Goal: Information Seeking & Learning: Understand process/instructions

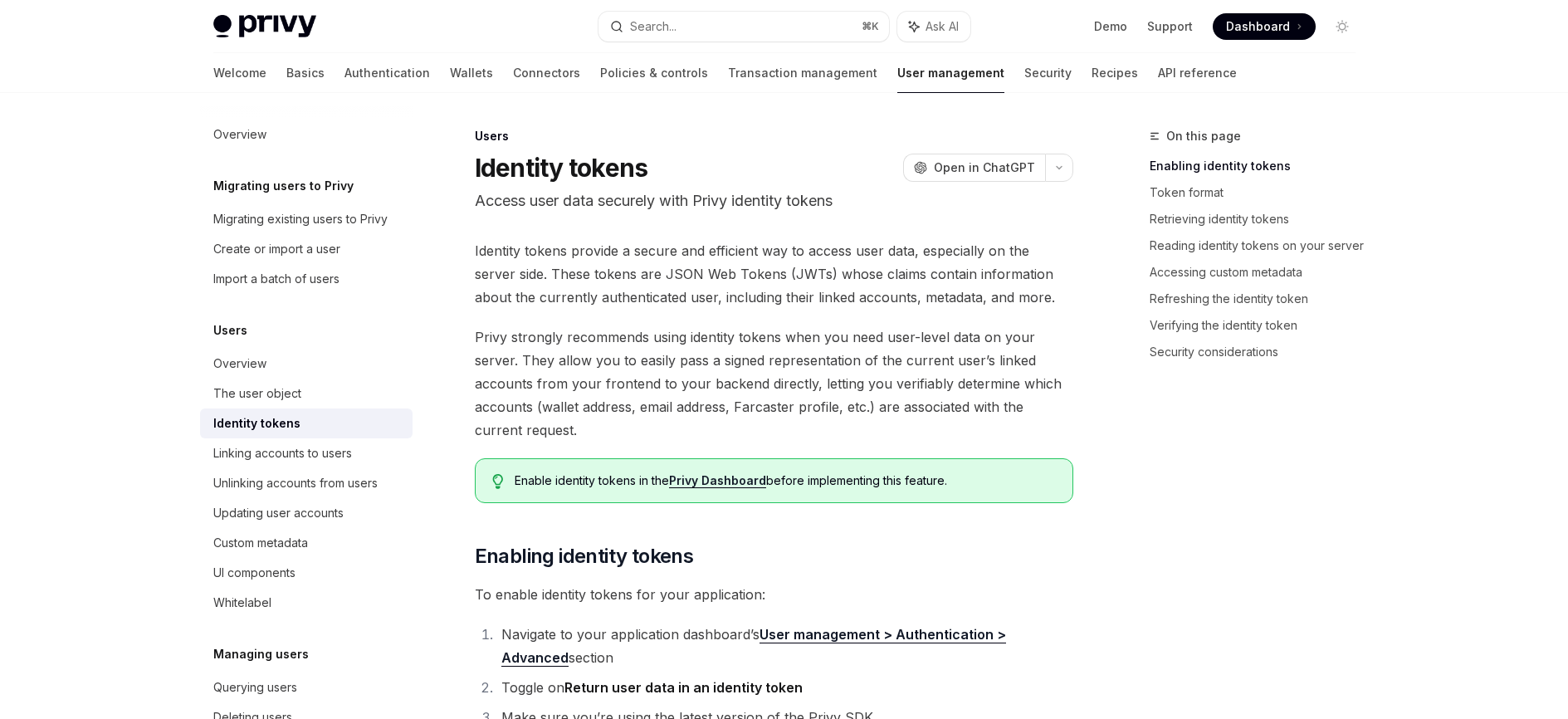
click at [206, 75] on div "Welcome Basics Authentication Wallets Connectors Policies & controls Transactio…" at bounding box center [784, 73] width 1222 height 40
click at [287, 76] on link "Basics" at bounding box center [306, 73] width 38 height 40
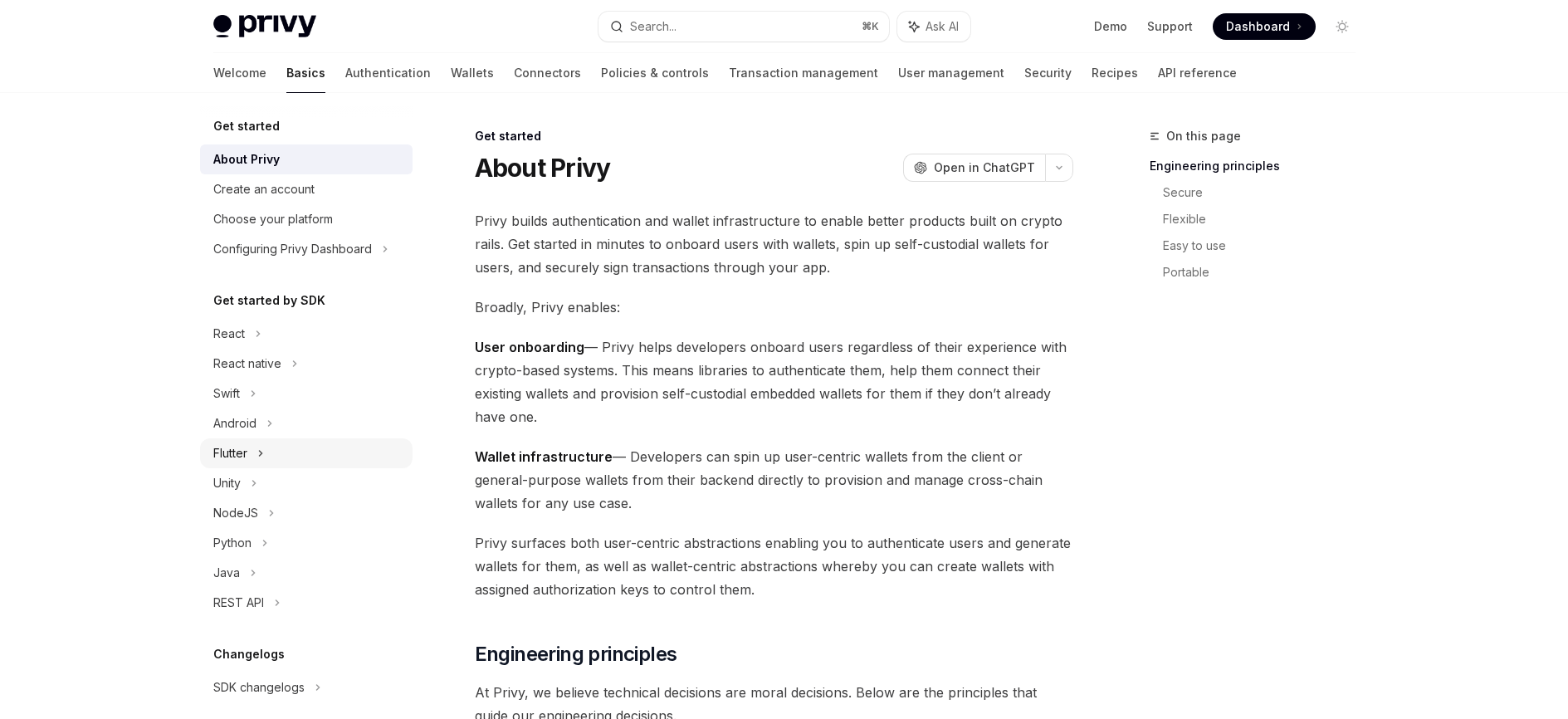
scroll to position [7, 0]
click at [255, 327] on icon at bounding box center [258, 331] width 7 height 20
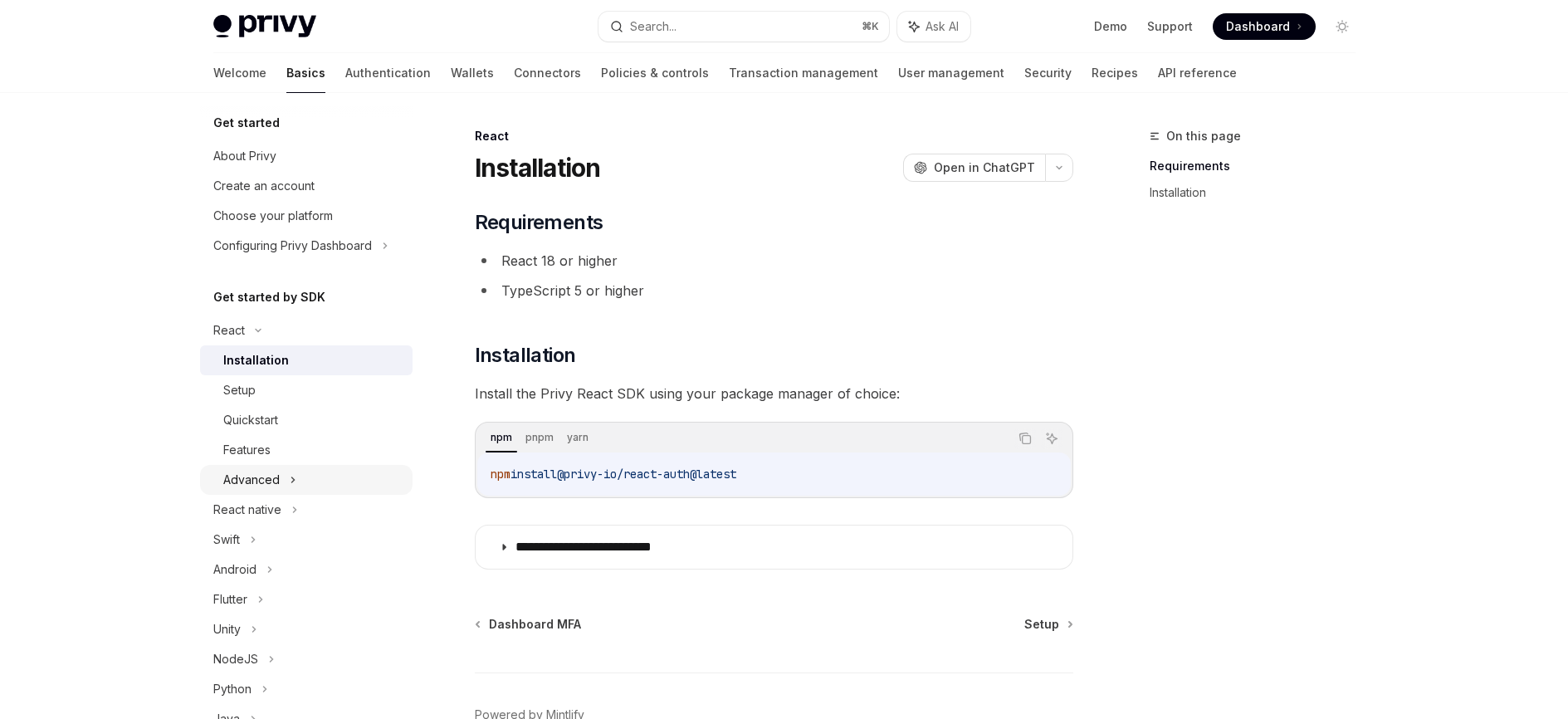
click at [268, 472] on div "Advanced" at bounding box center [252, 480] width 57 height 20
type textarea "*"
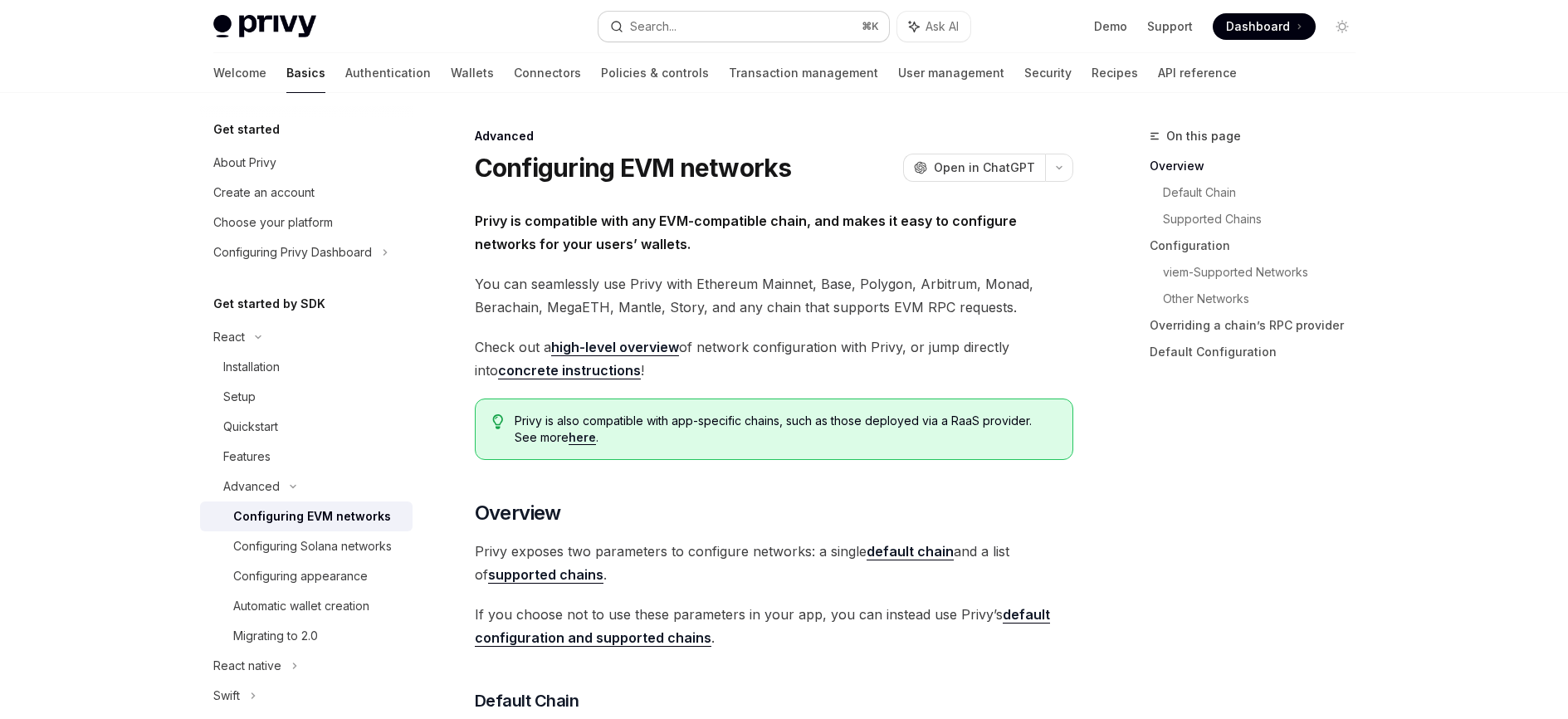
click at [759, 36] on button "Search... ⌘ K" at bounding box center [744, 27] width 291 height 30
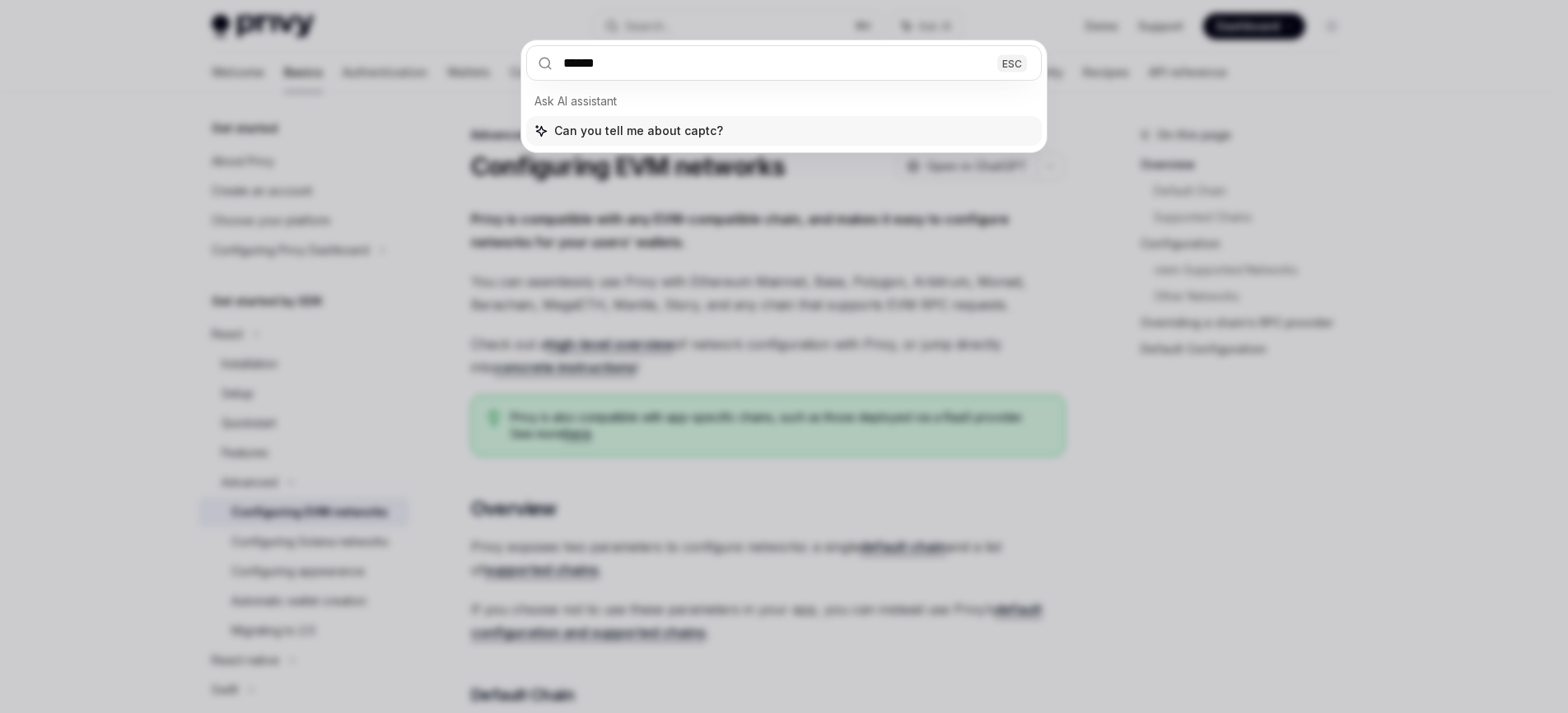
type input "*******"
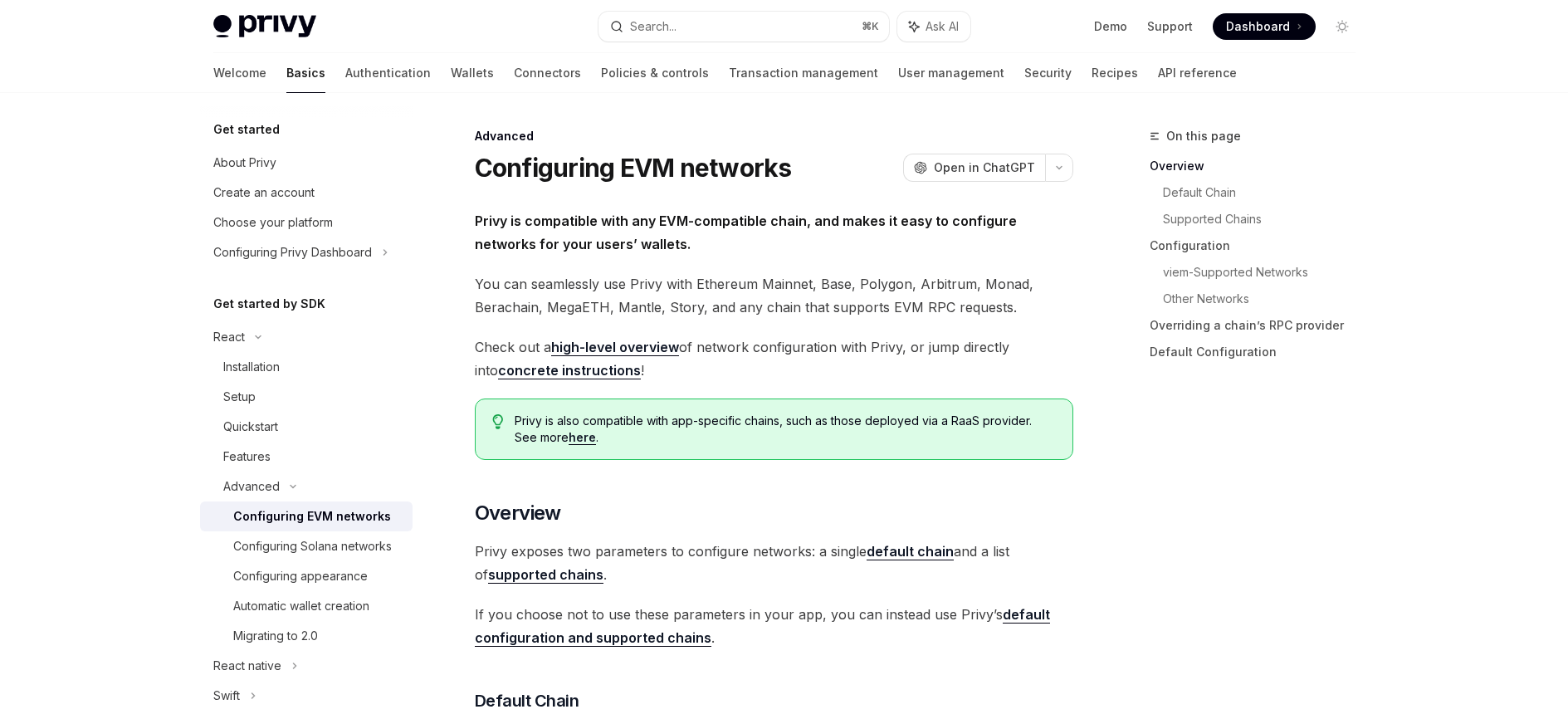
type textarea "*"
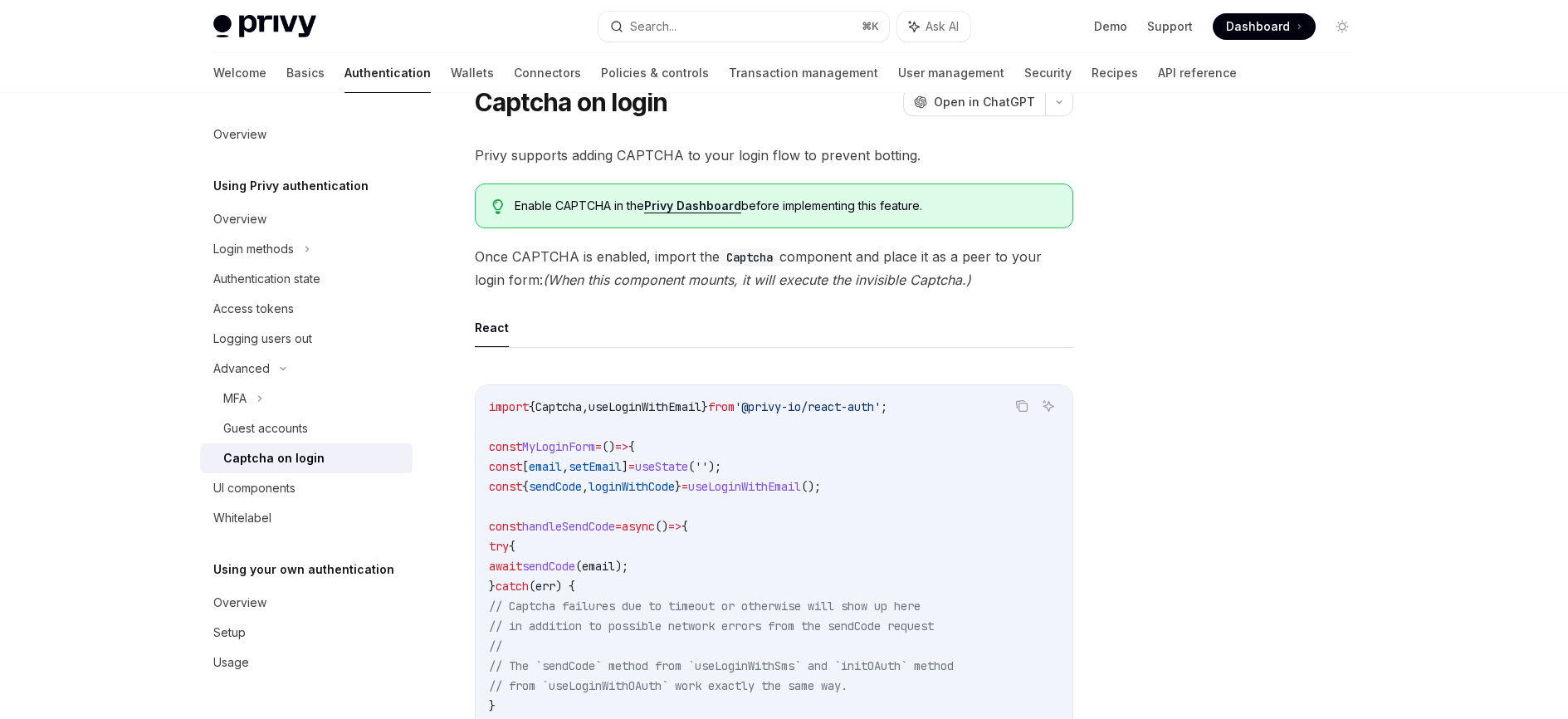
scroll to position [65, 0]
click at [533, 204] on span "Enable CAPTCHA in the Privy Dashboard before implementing this feature." at bounding box center [785, 207] width 540 height 17
copy div "Enable CAPTCHA in the Privy Dashboard before implementing this feature."
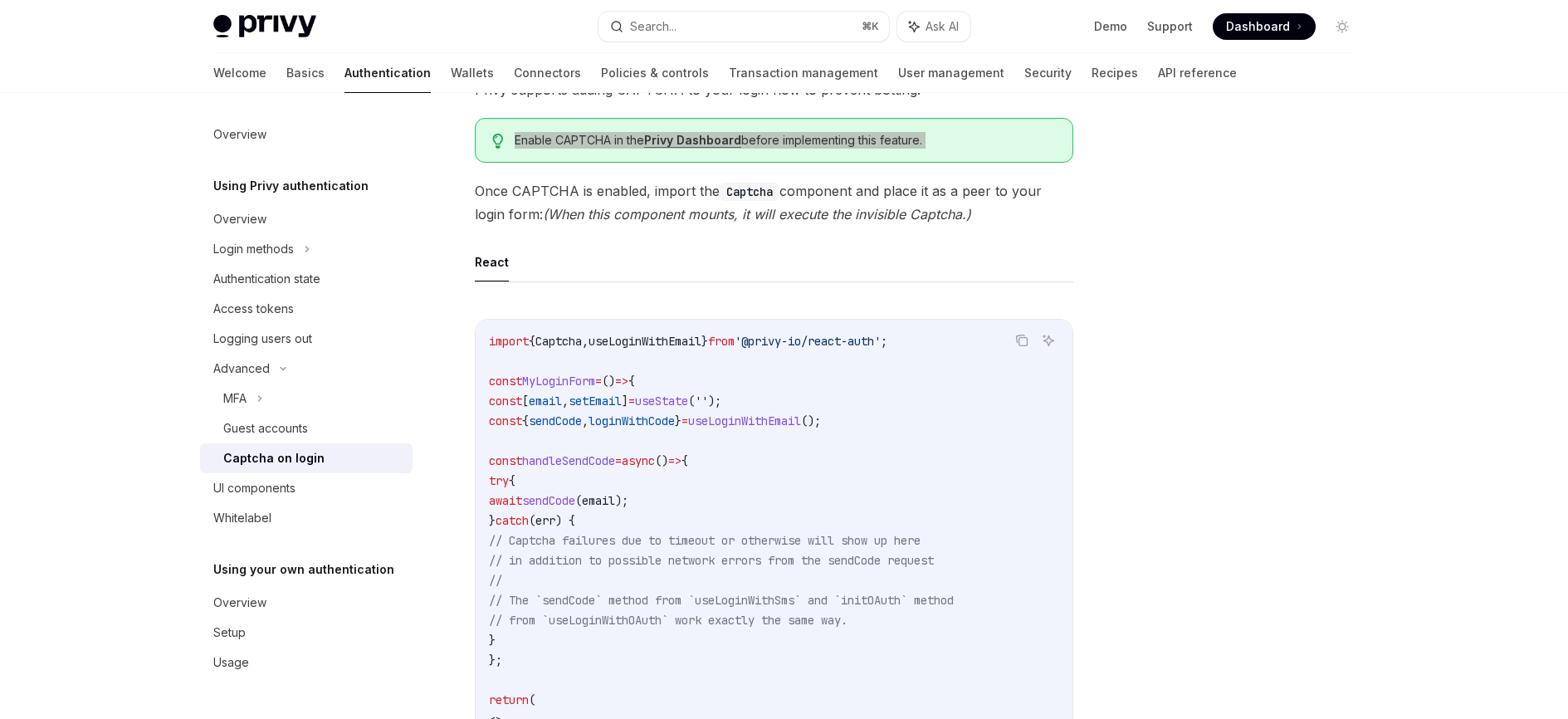
scroll to position [239, 0]
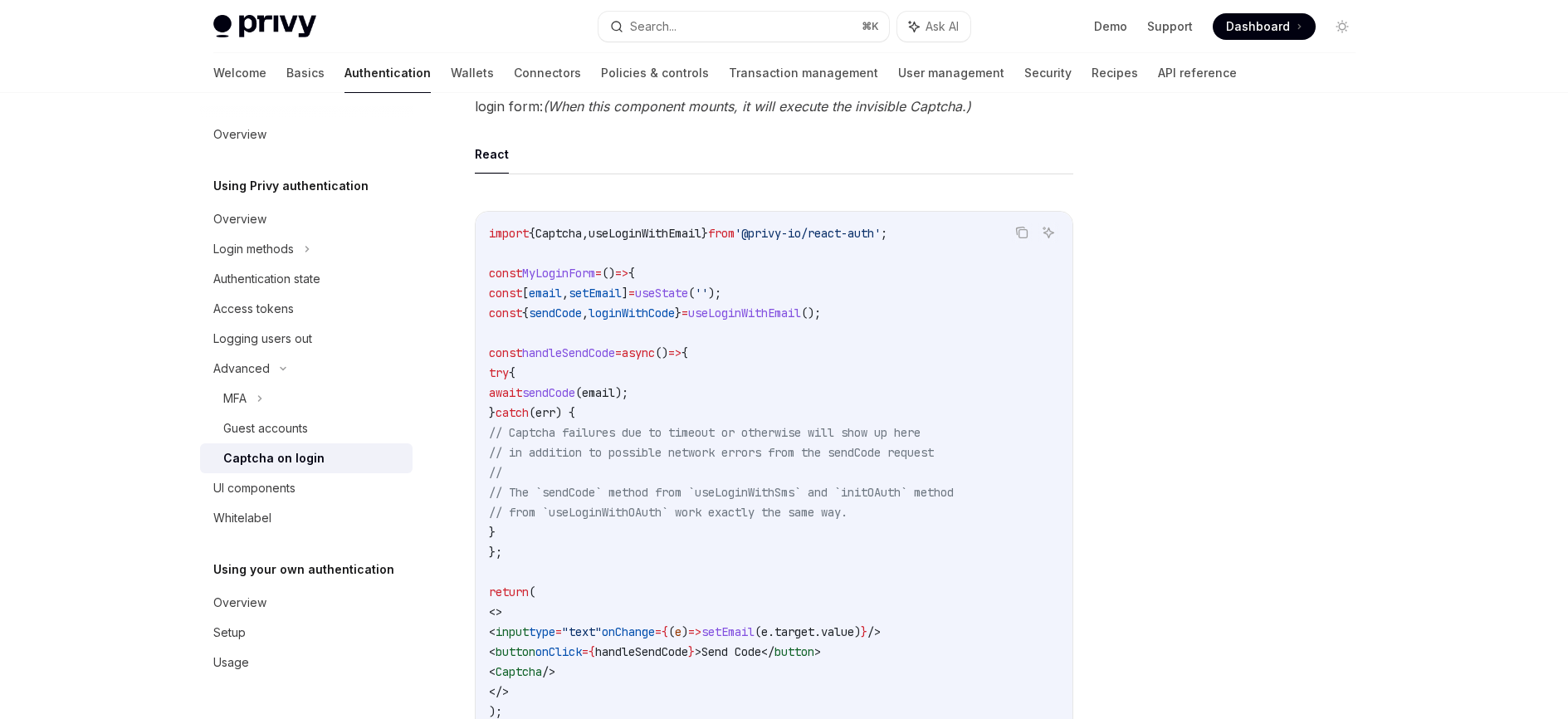
click at [678, 244] on code "import { Captcha , useLoginWithEmail } from '@privy-io/react-auth' ; const MyLo…" at bounding box center [774, 483] width 570 height 519
click at [1366, 322] on div at bounding box center [1243, 422] width 253 height 593
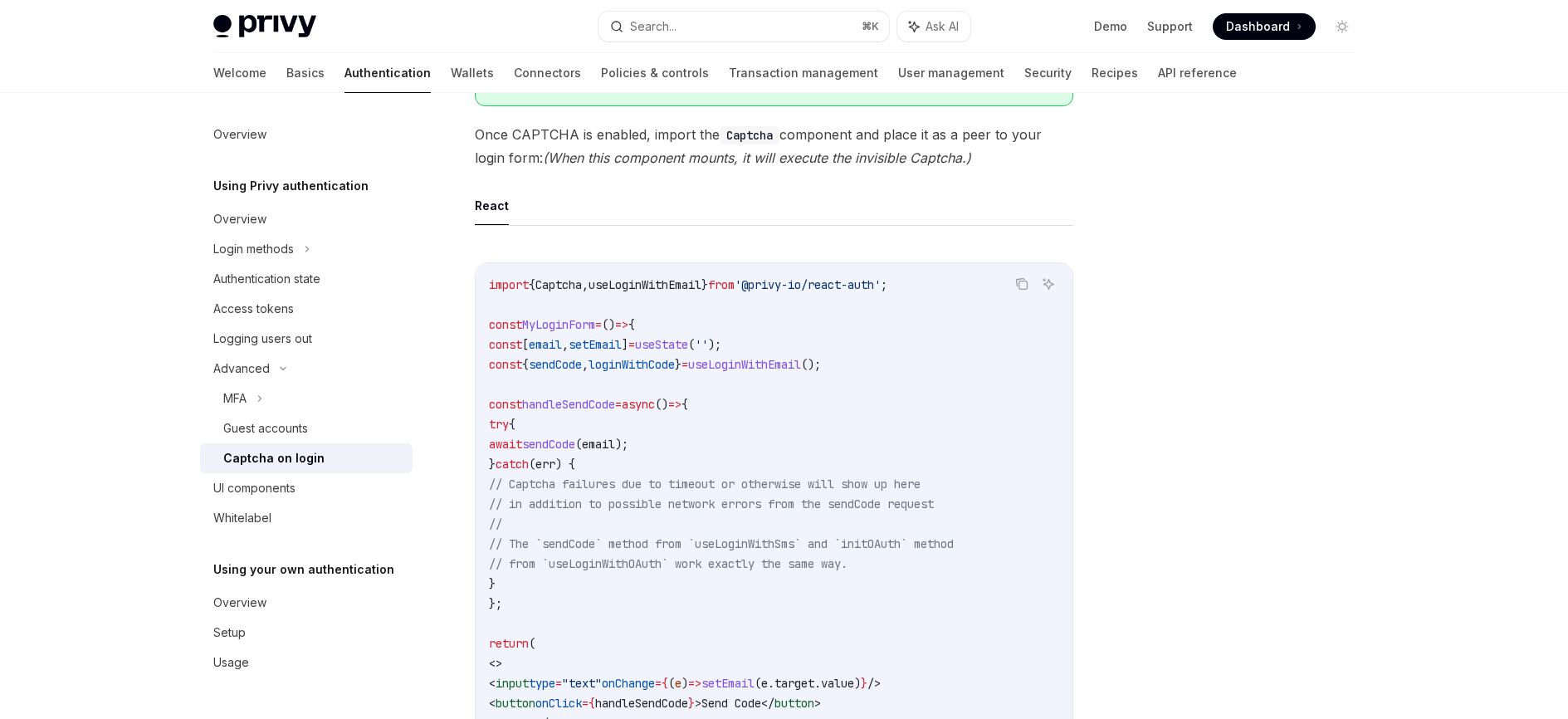
scroll to position [0, 0]
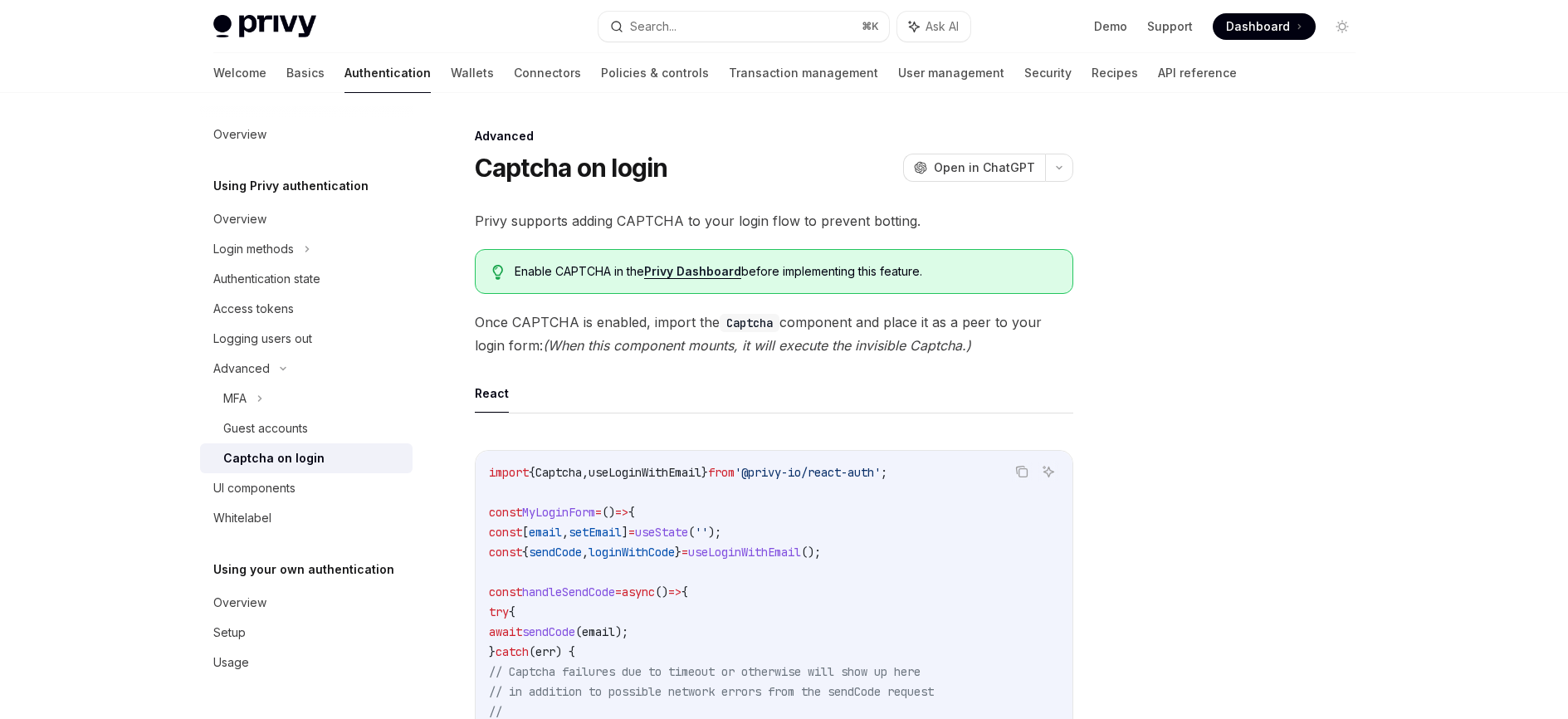
click at [1364, 324] on div at bounding box center [1243, 422] width 253 height 593
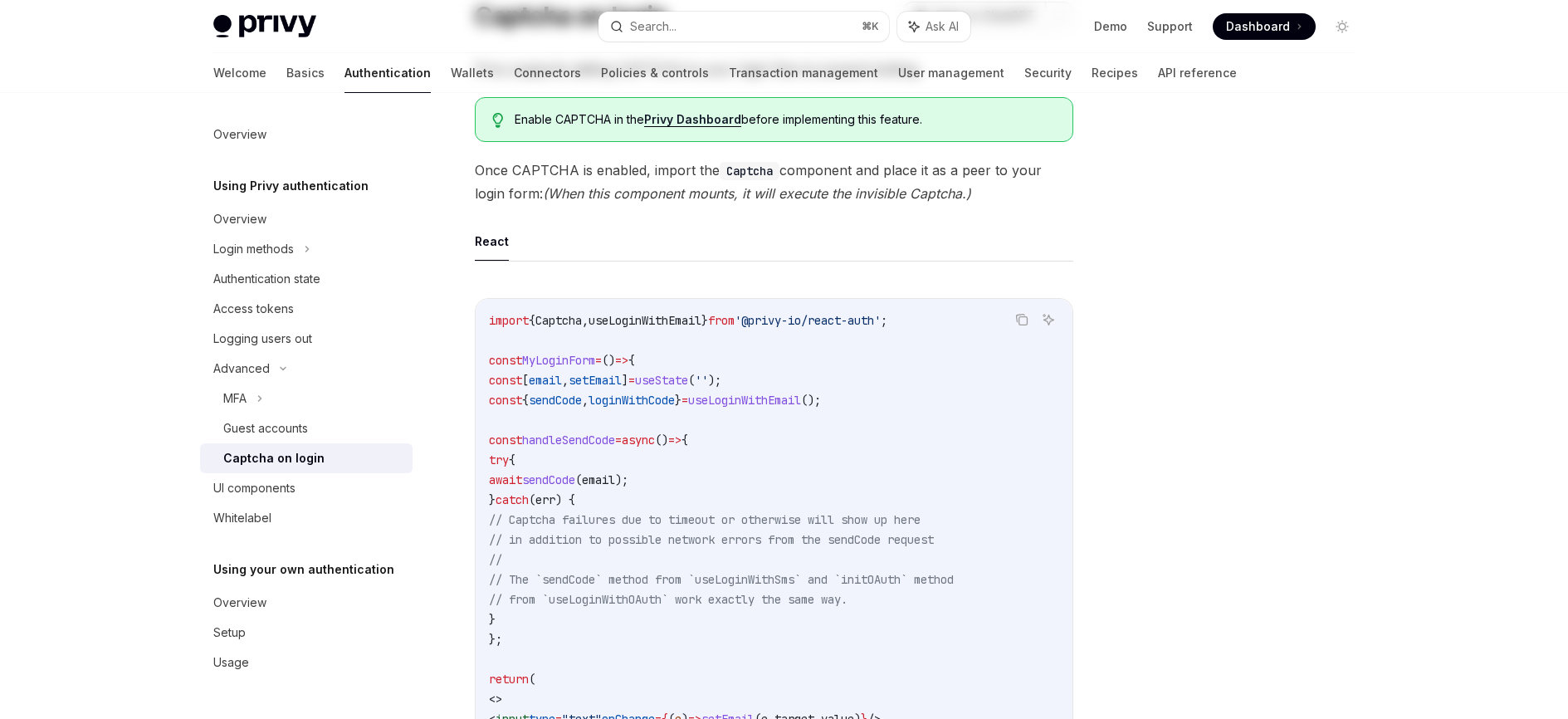
click at [1357, 388] on div at bounding box center [1243, 422] width 253 height 593
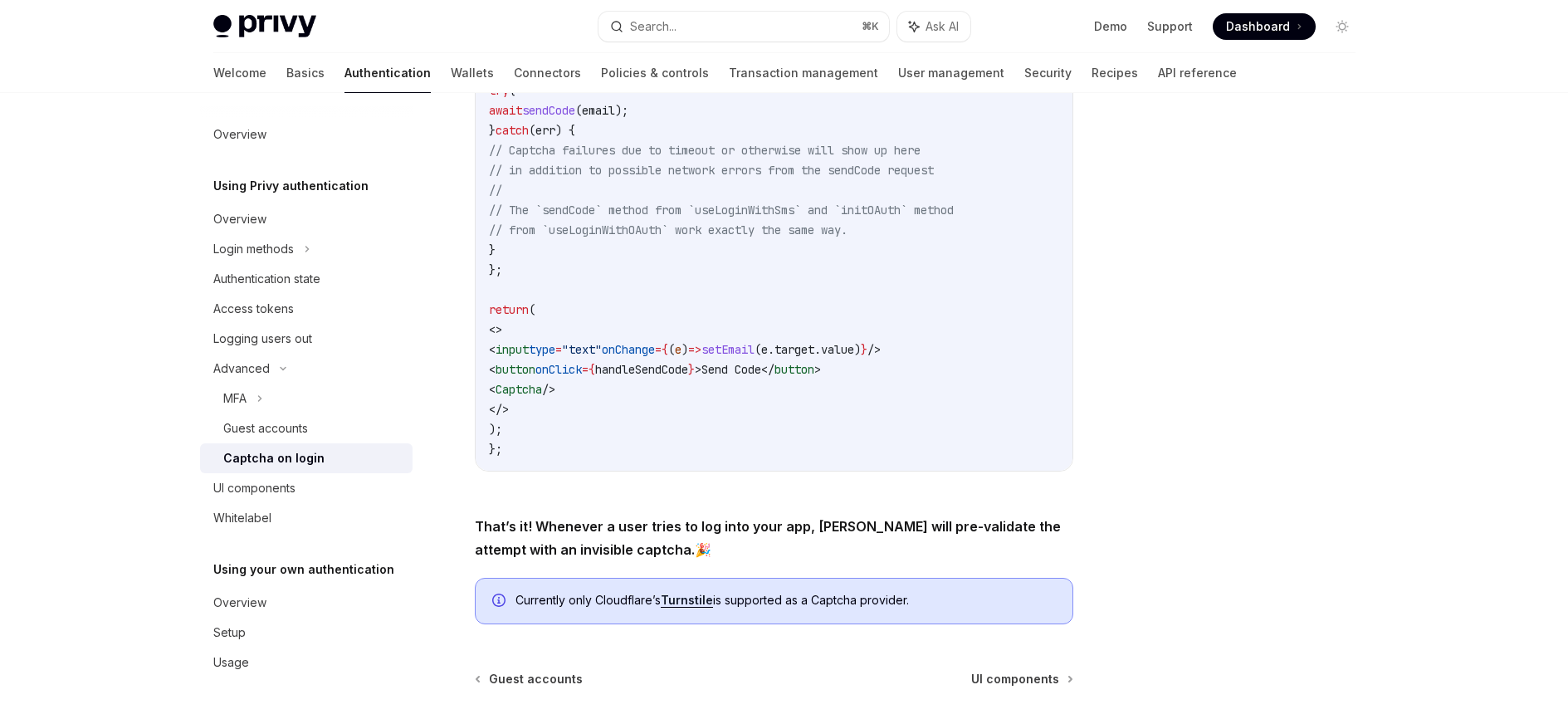
scroll to position [673, 0]
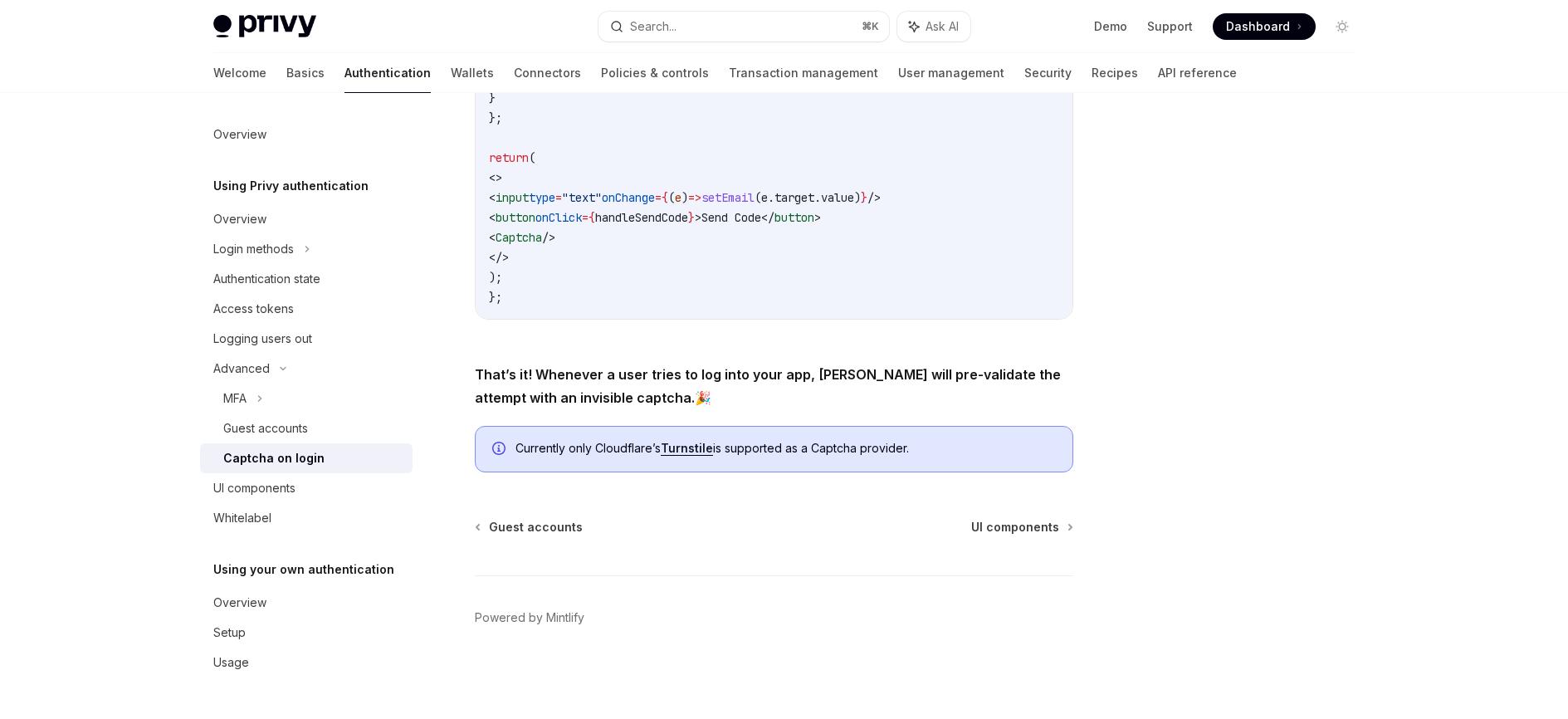
click at [1357, 388] on div at bounding box center [1243, 422] width 253 height 593
click at [1343, 324] on div at bounding box center [1243, 422] width 253 height 593
